Goal: Browse casually

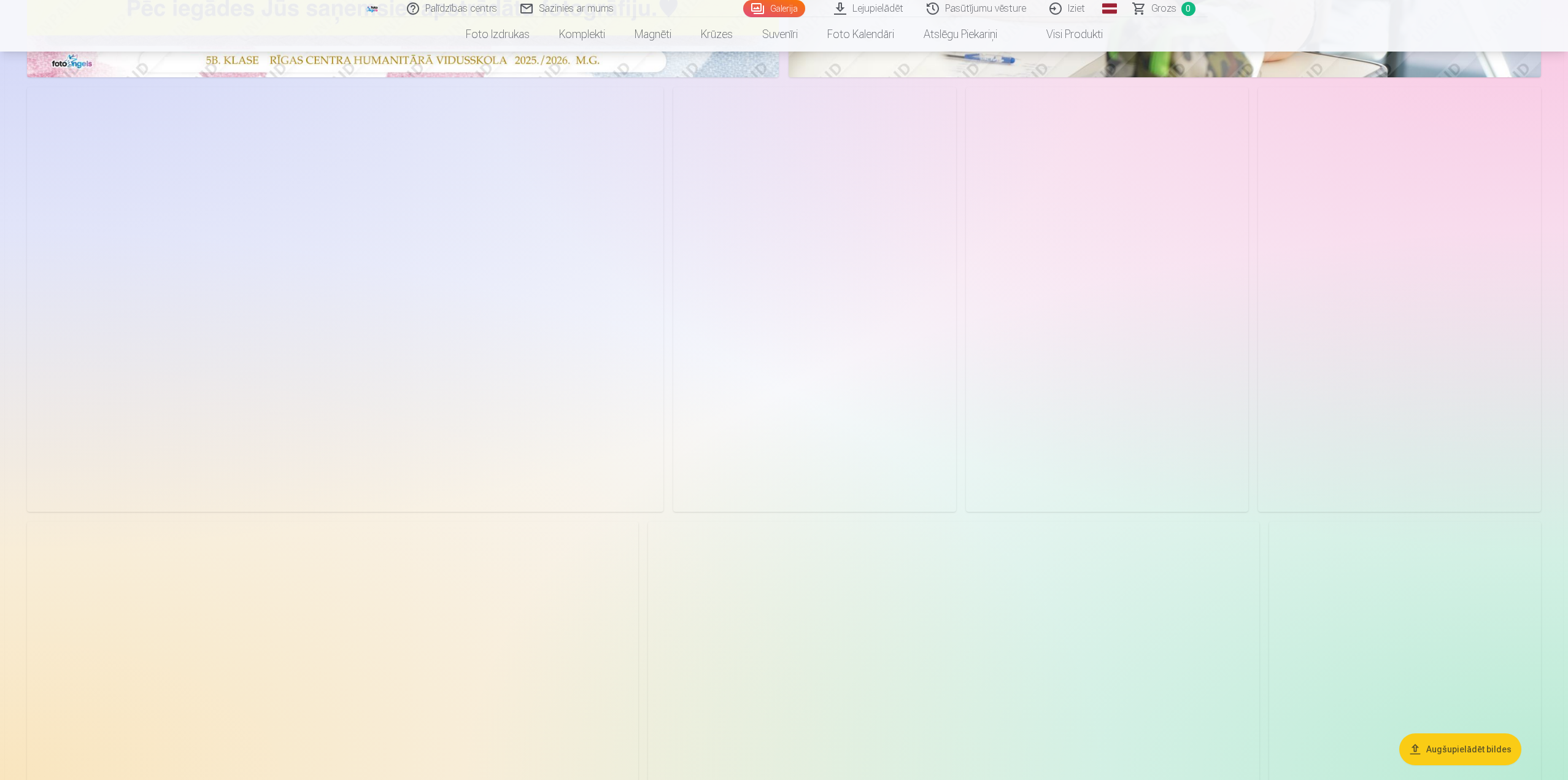
scroll to position [491, 0]
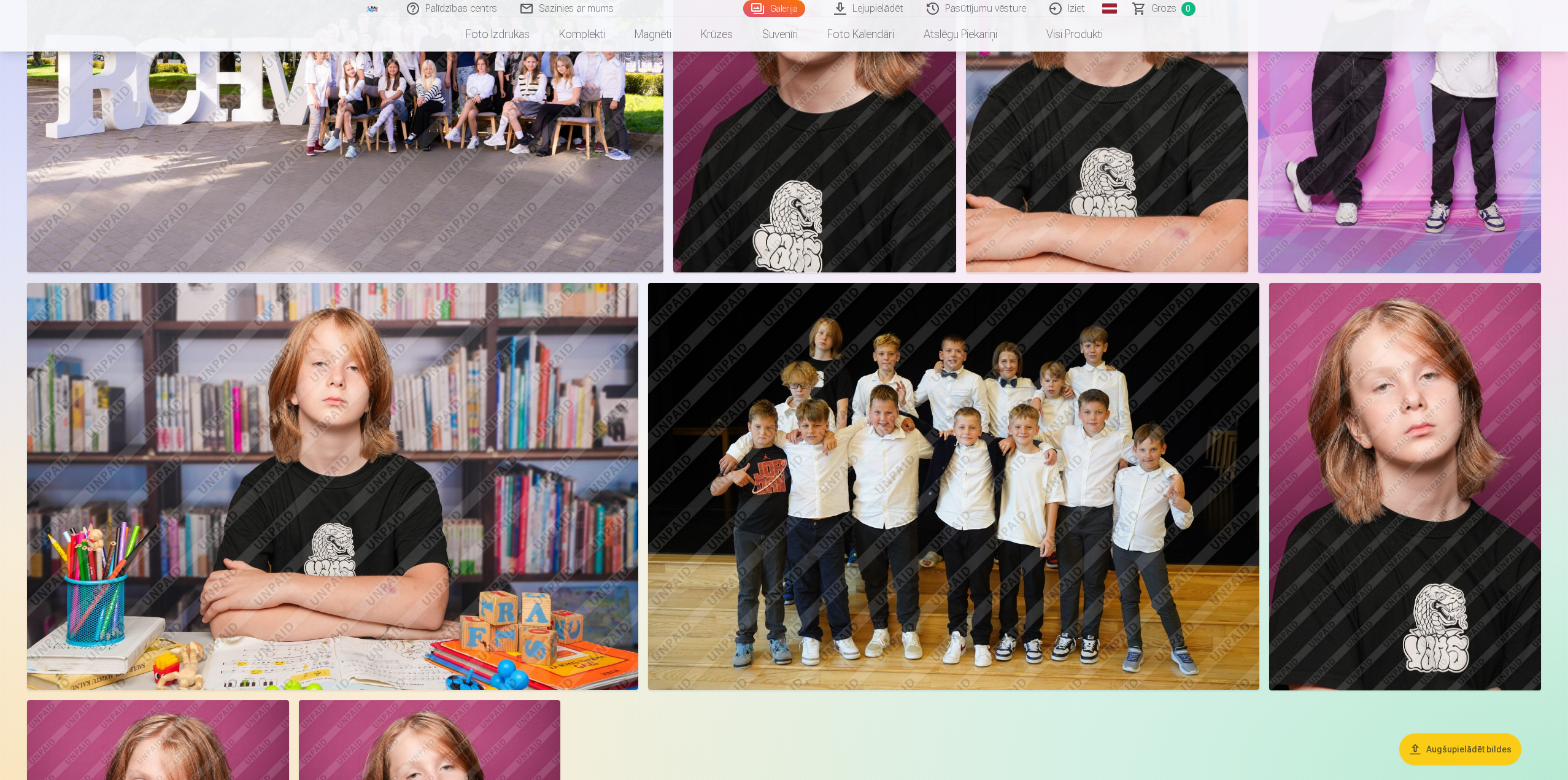
click at [985, 496] on img at bounding box center [953, 486] width 611 height 407
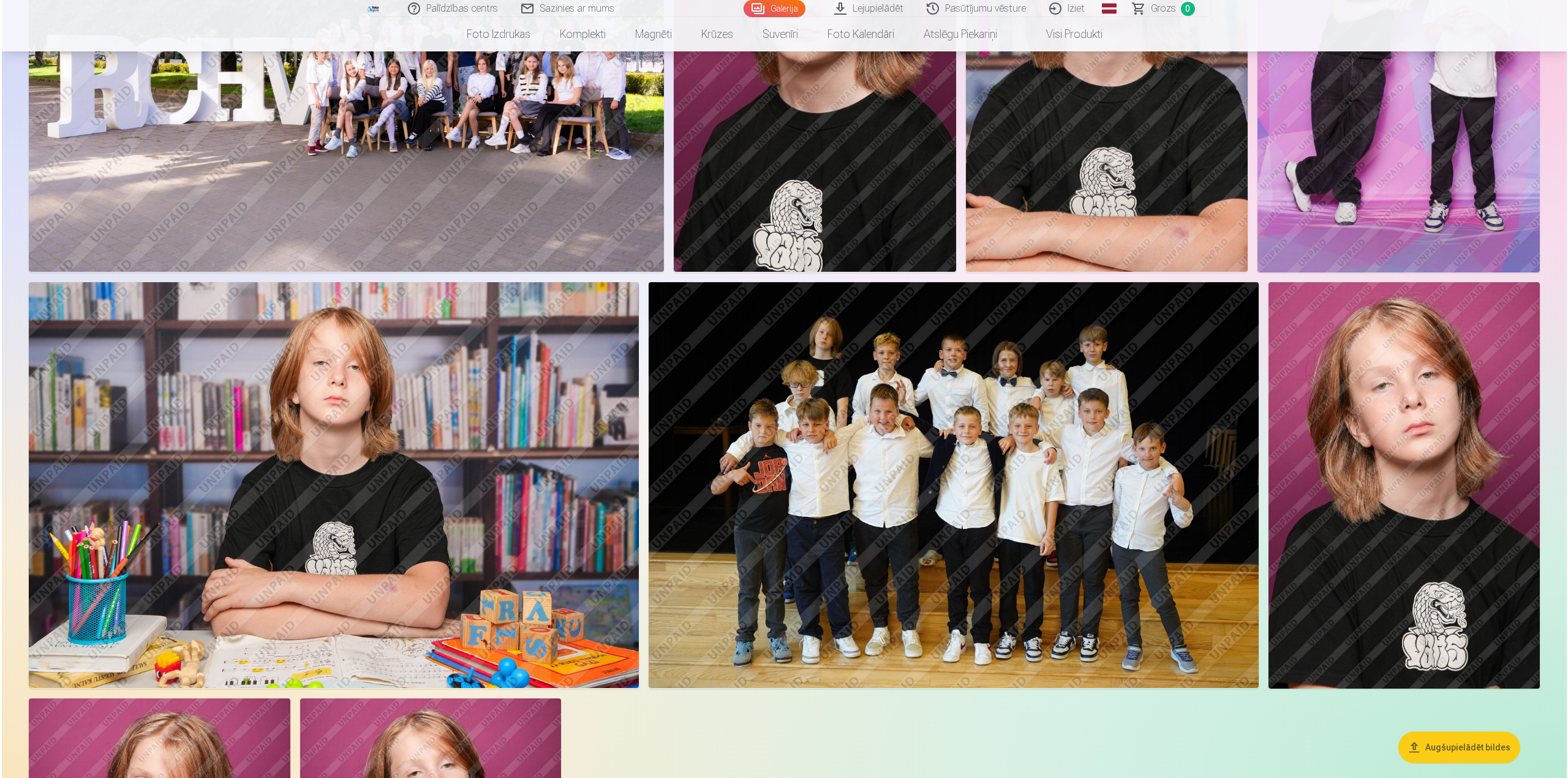
scroll to position [797, 0]
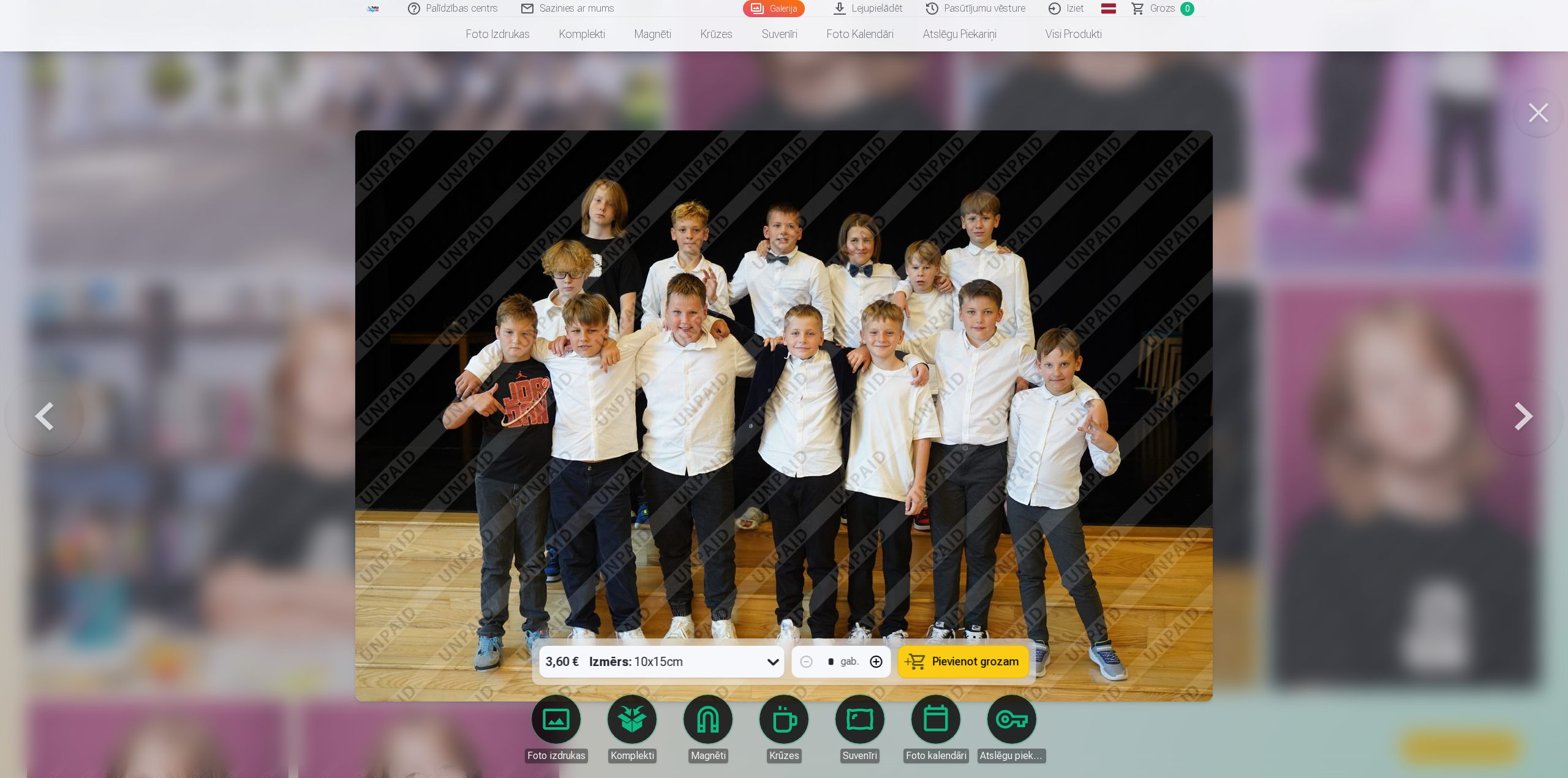
click at [1548, 117] on button at bounding box center [1539, 112] width 49 height 49
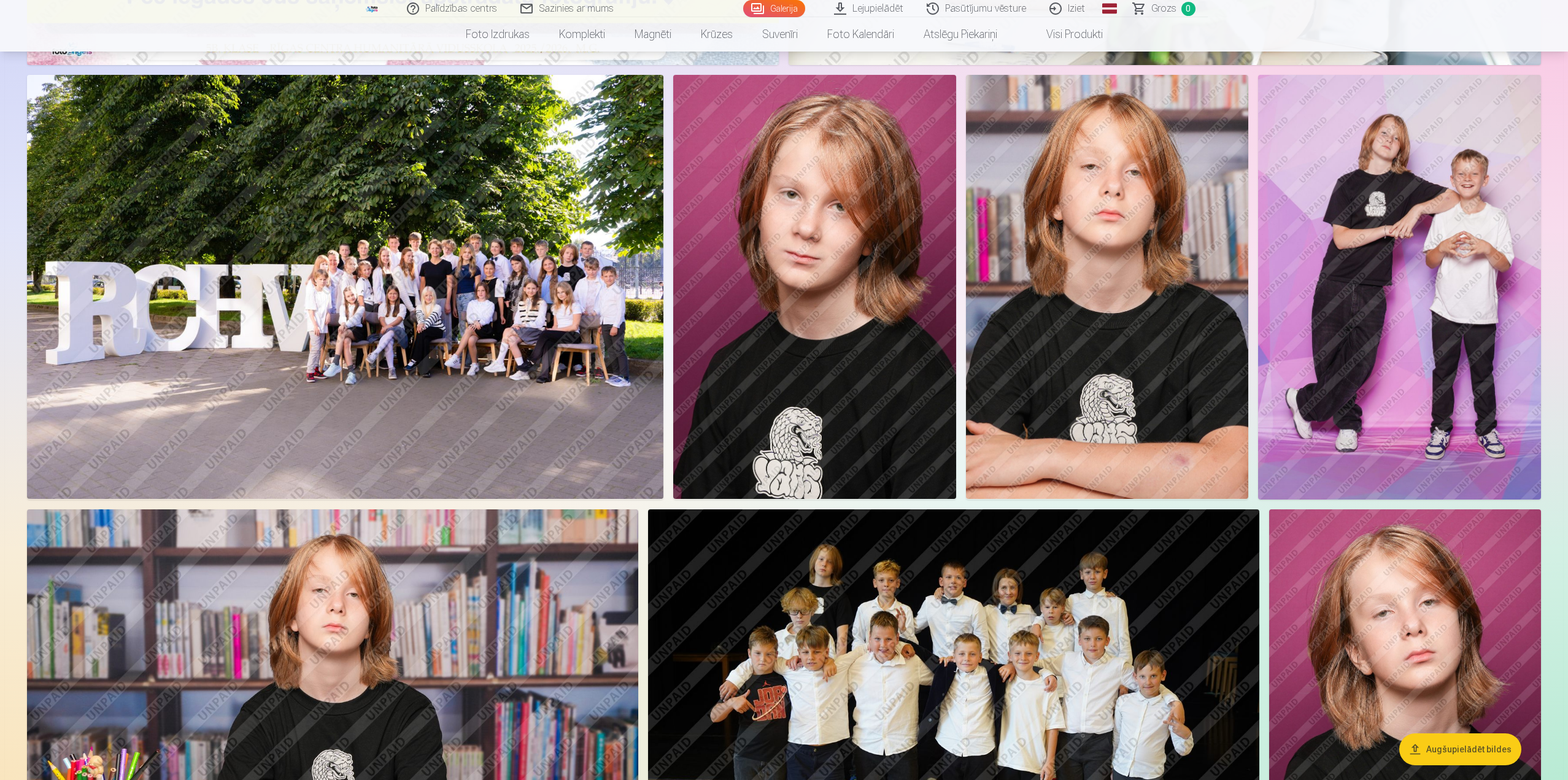
scroll to position [552, 0]
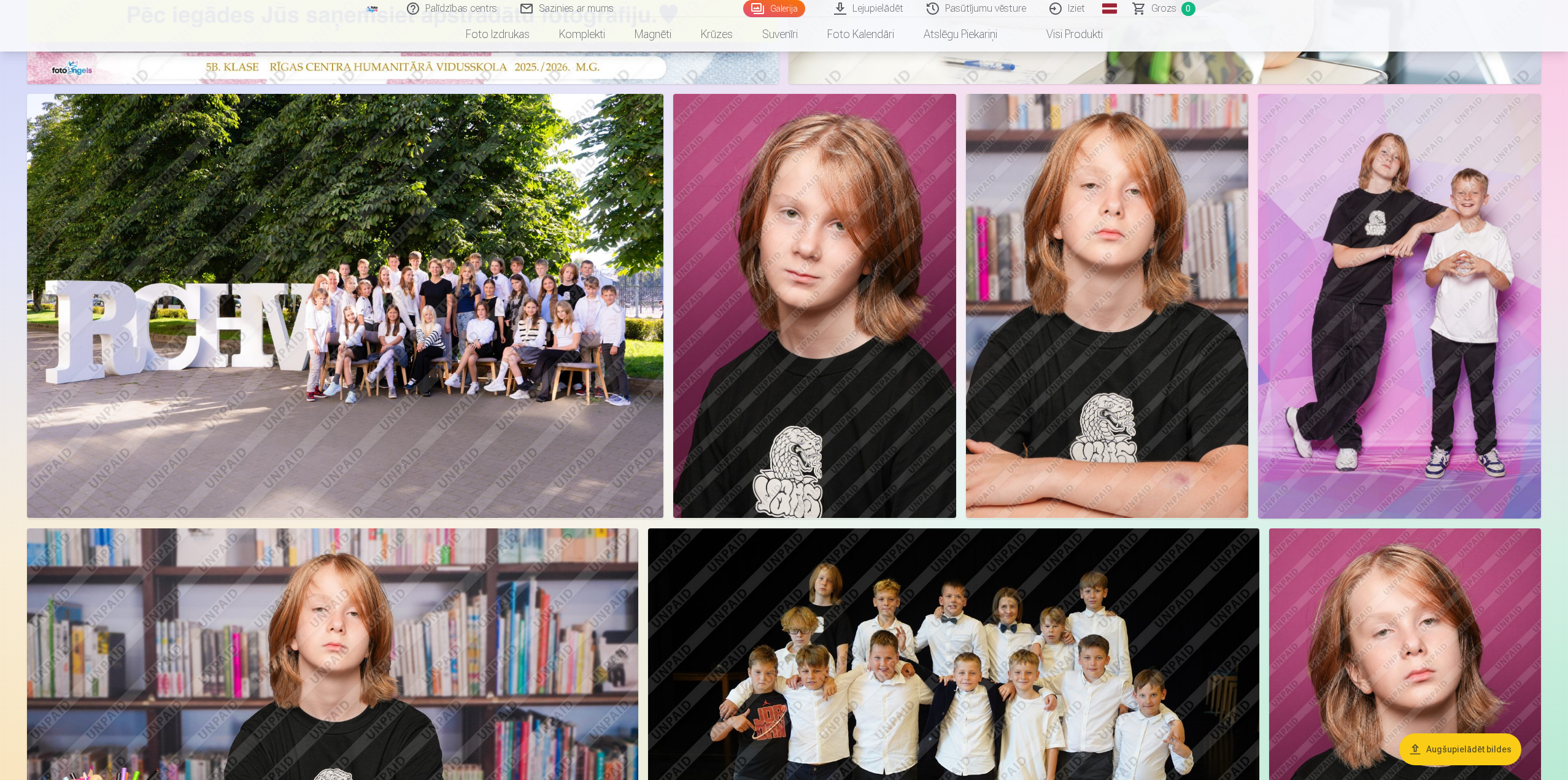
click at [559, 322] on img at bounding box center [345, 306] width 636 height 424
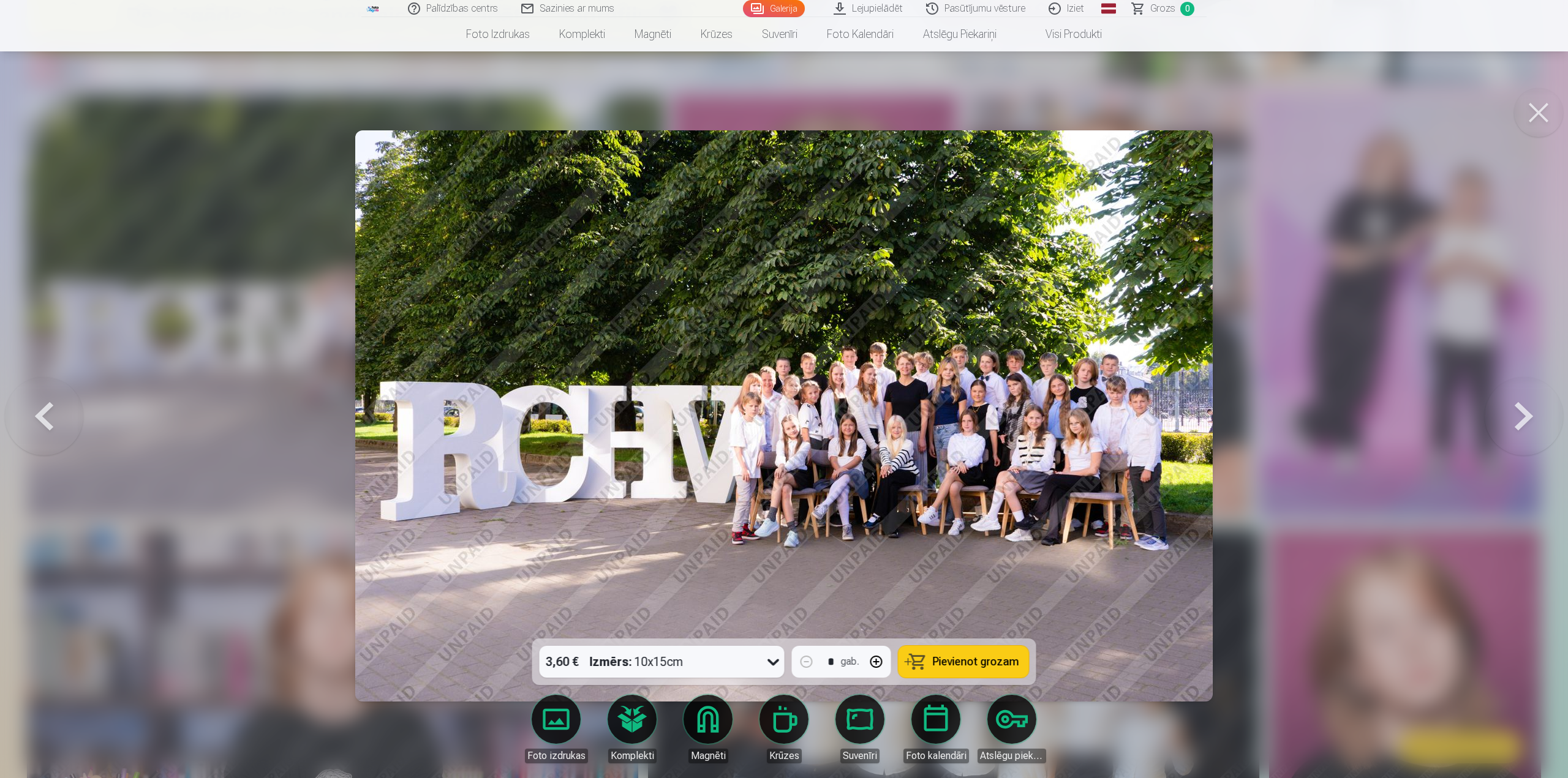
click at [1507, 407] on button at bounding box center [1524, 416] width 78 height 421
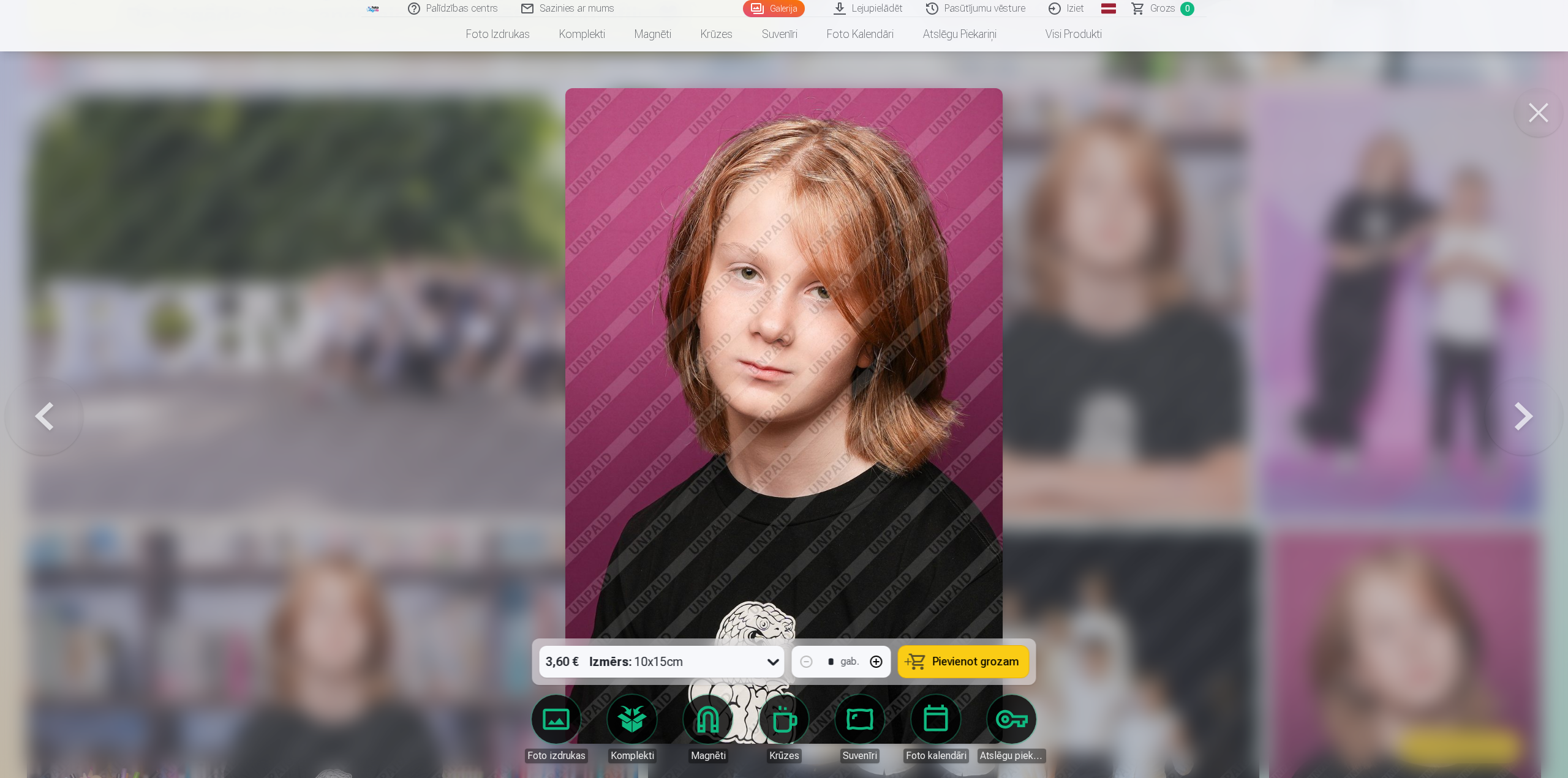
click at [1505, 414] on button at bounding box center [1524, 416] width 78 height 421
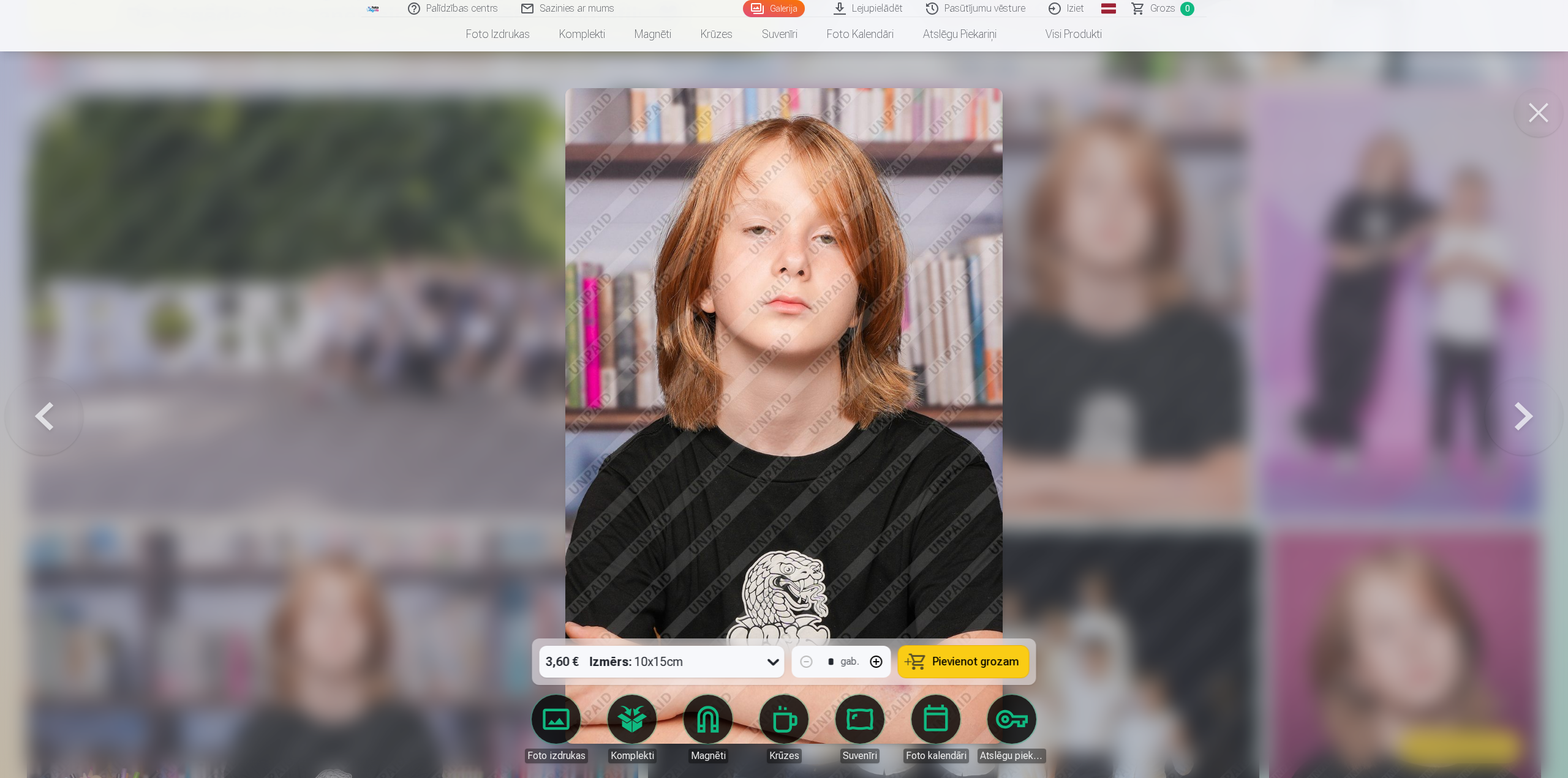
click at [1505, 414] on button at bounding box center [1524, 416] width 78 height 421
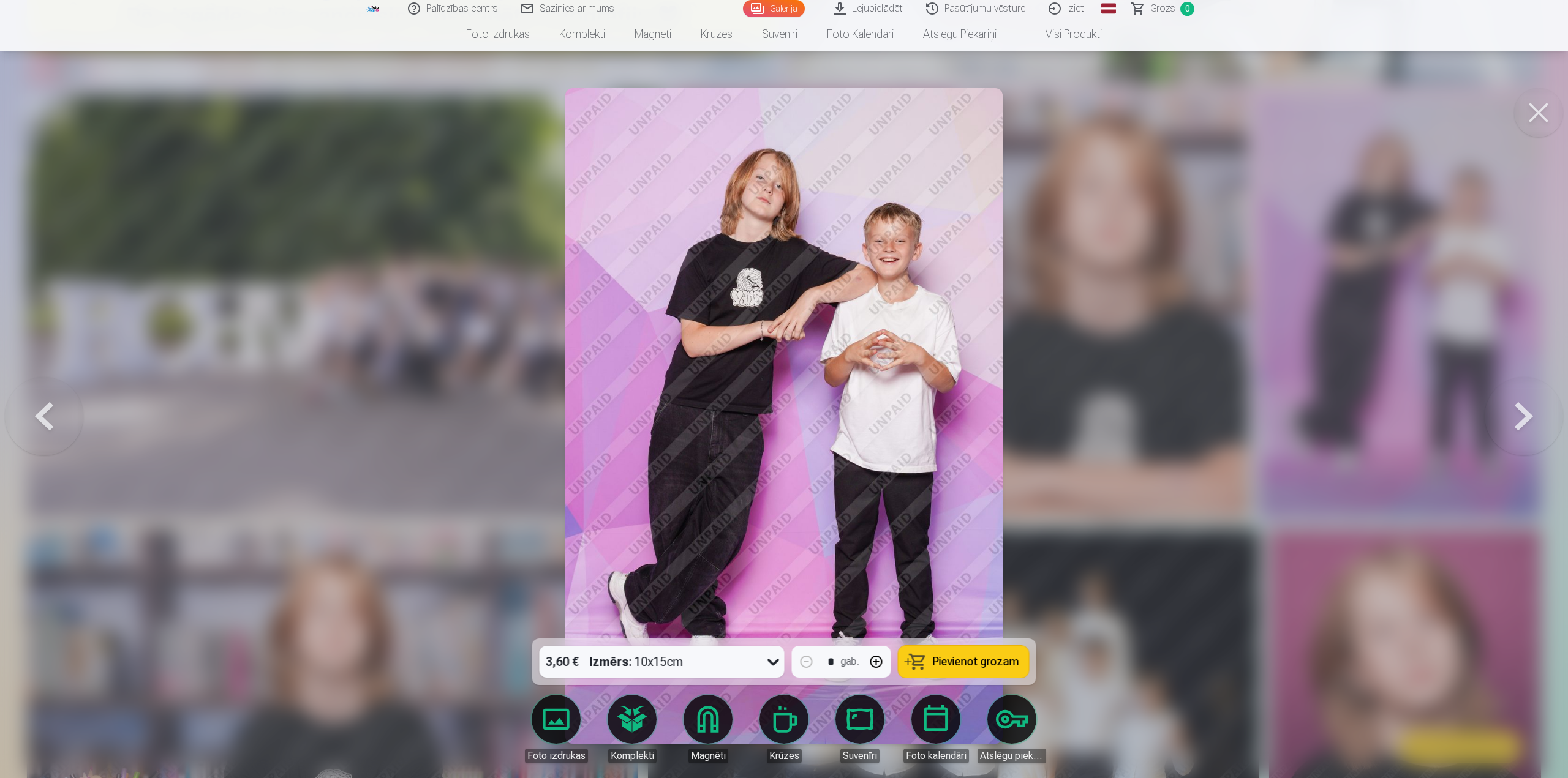
click at [1515, 421] on button at bounding box center [1524, 416] width 78 height 421
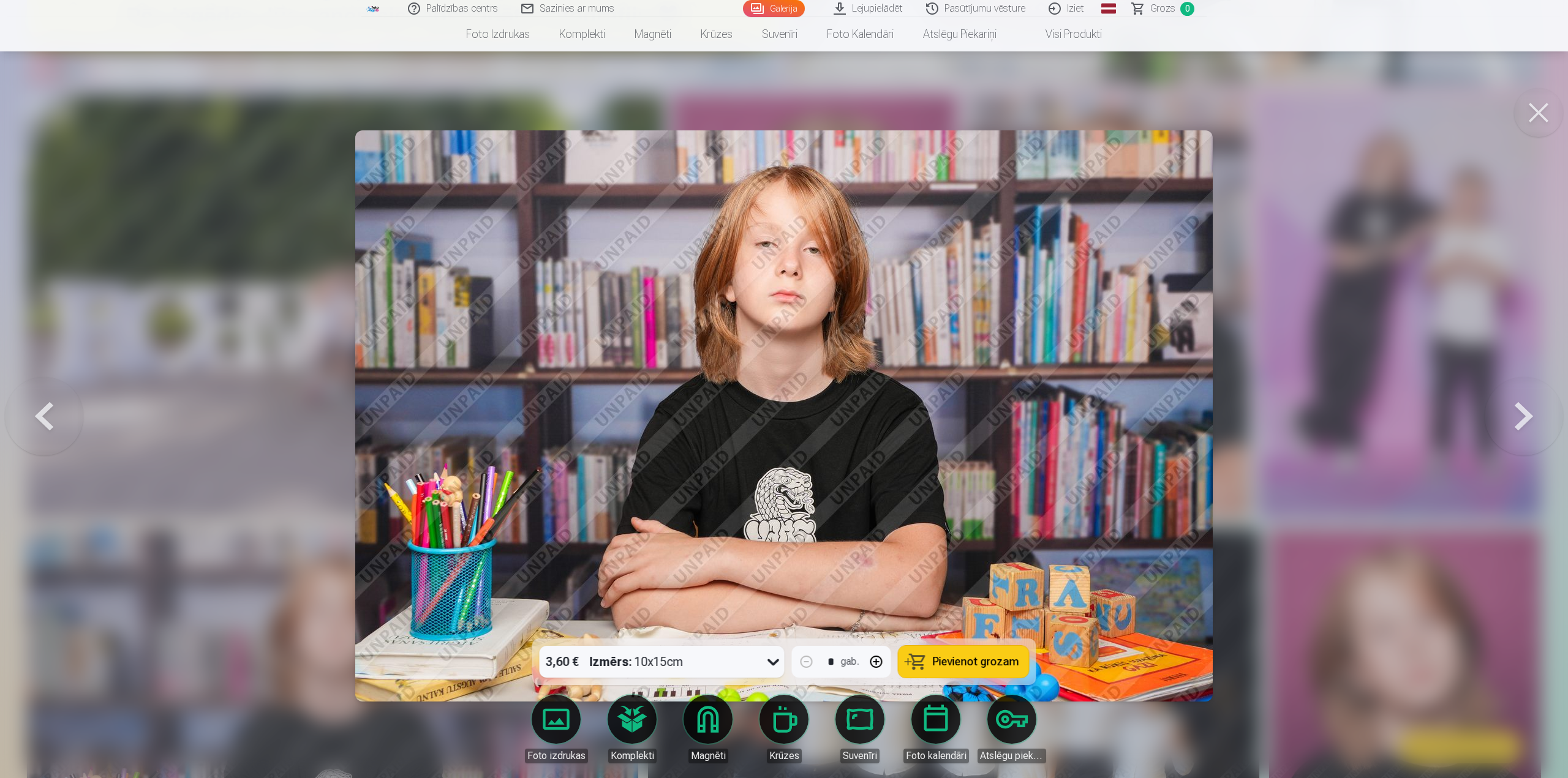
click at [1515, 398] on button at bounding box center [1524, 416] width 78 height 421
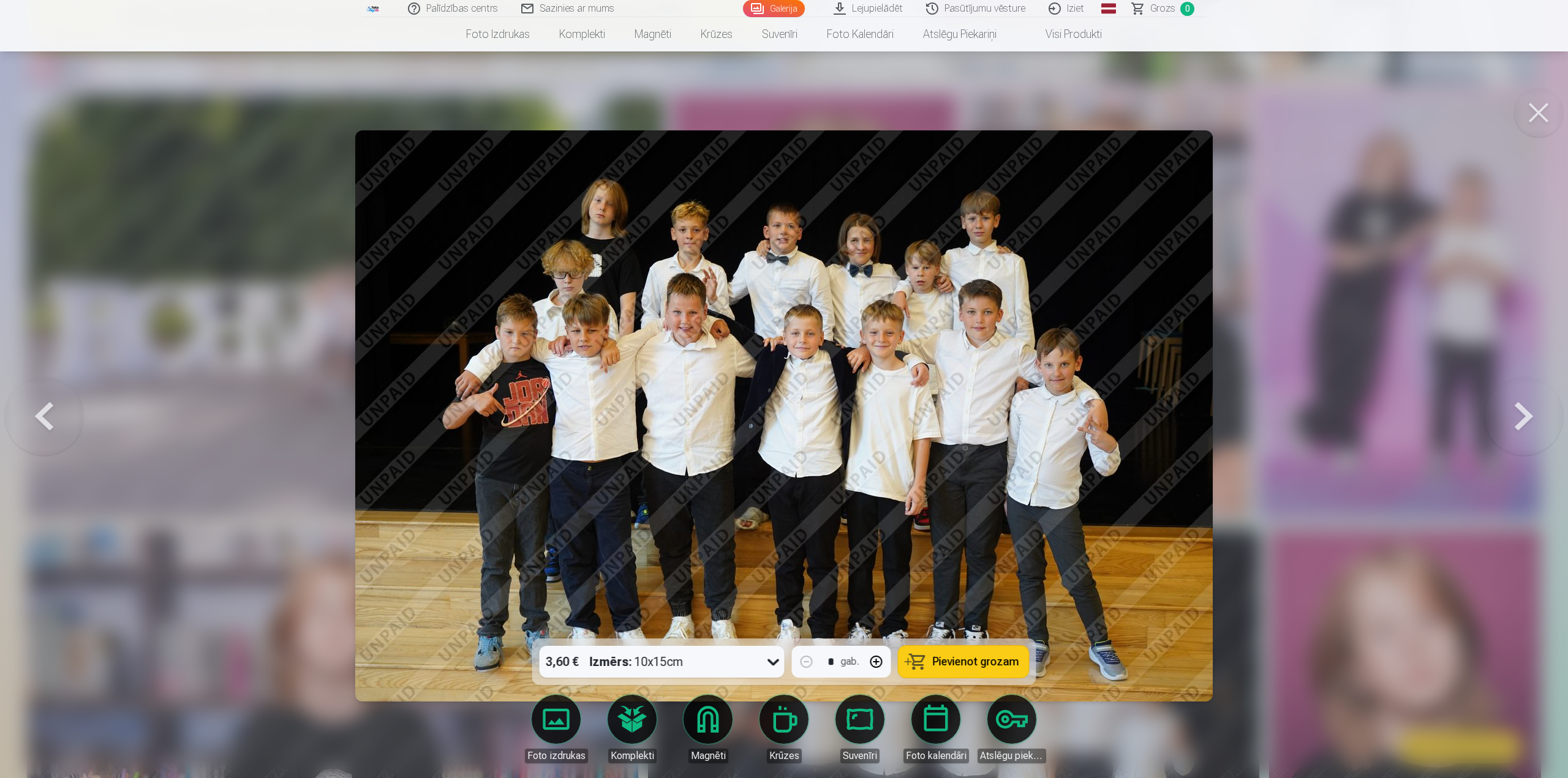
click at [1497, 413] on button at bounding box center [1524, 416] width 78 height 421
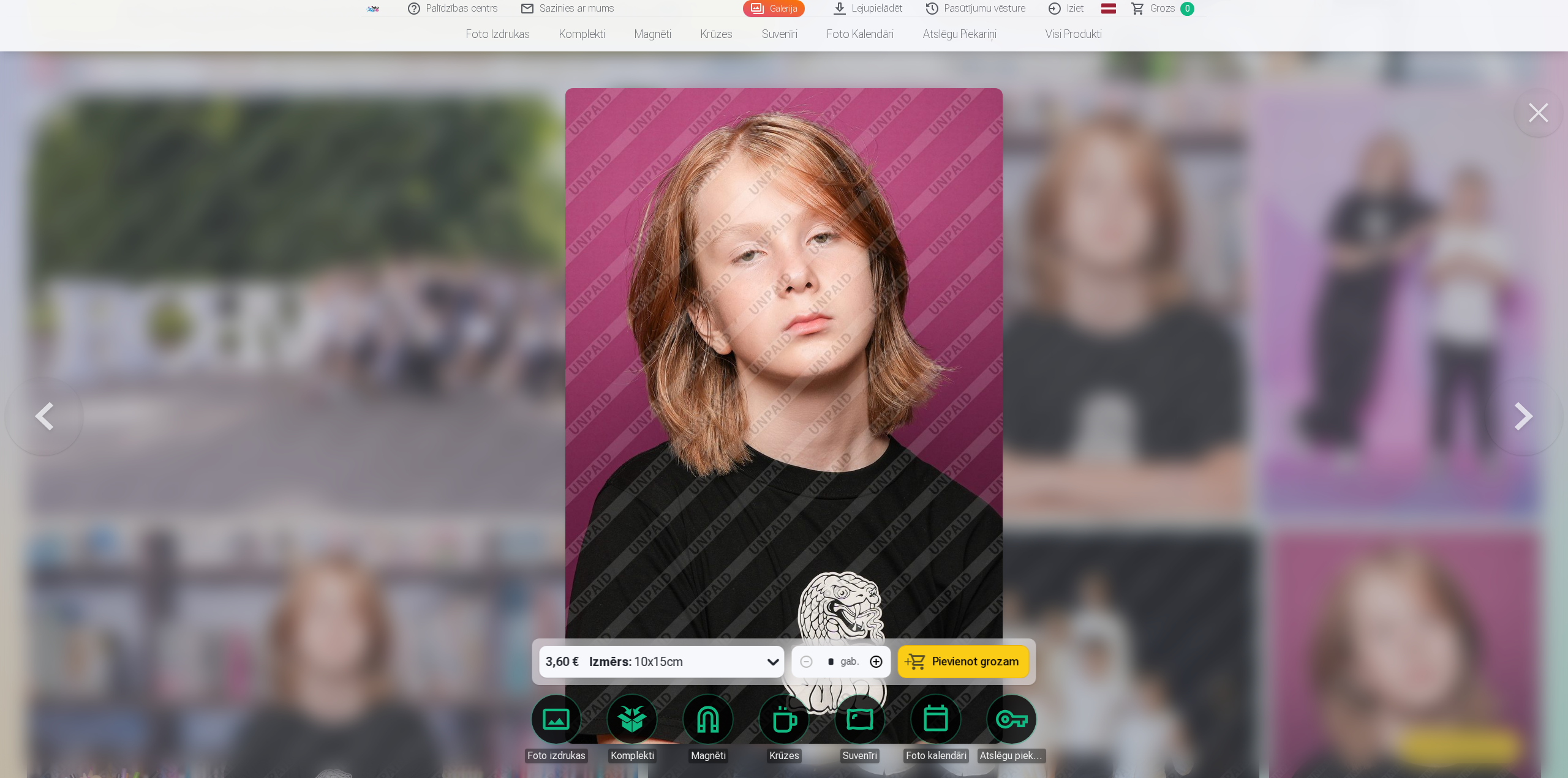
click at [1497, 413] on button at bounding box center [1524, 416] width 78 height 421
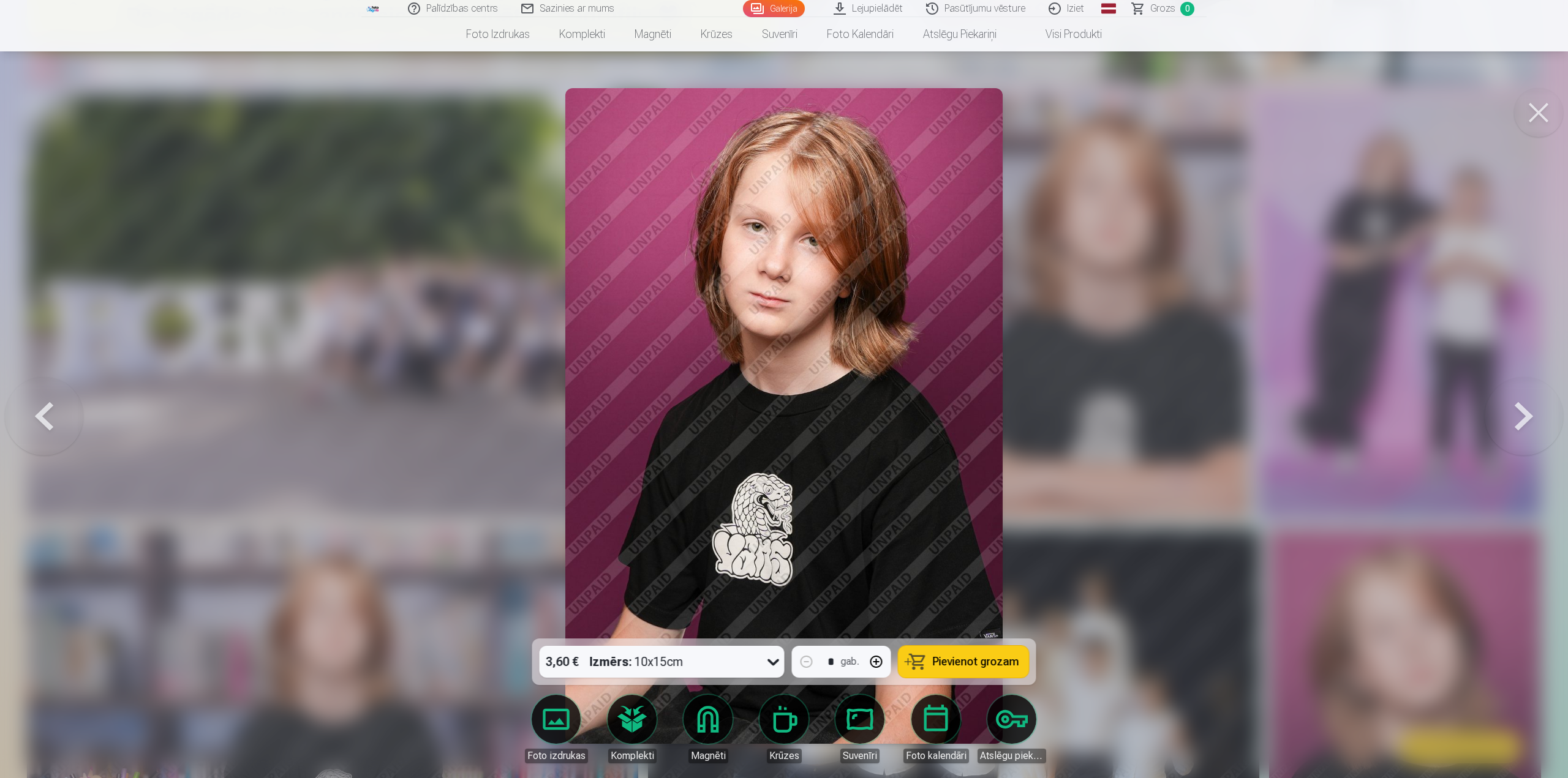
click at [1543, 115] on button at bounding box center [1539, 112] width 49 height 49
